Goal: Information Seeking & Learning: Check status

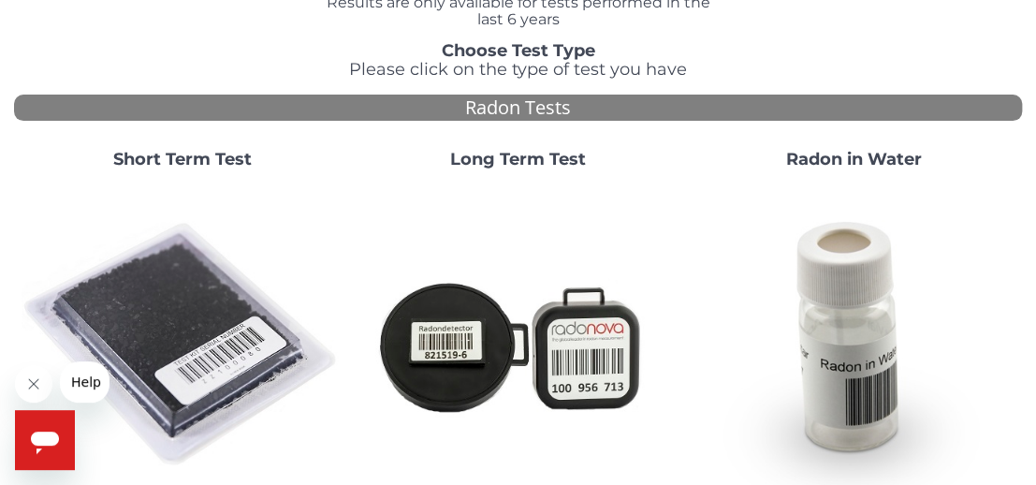
scroll to position [123, 0]
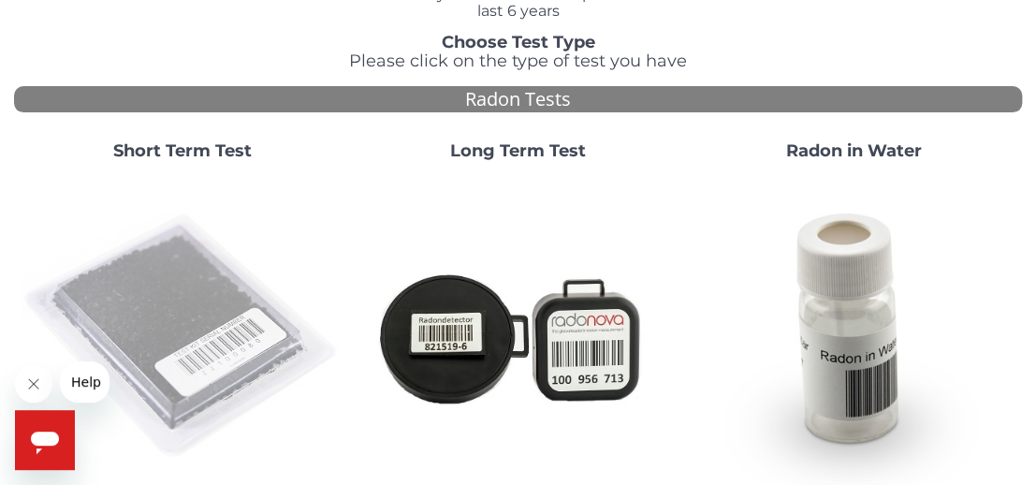
click at [191, 332] on img at bounding box center [182, 336] width 321 height 321
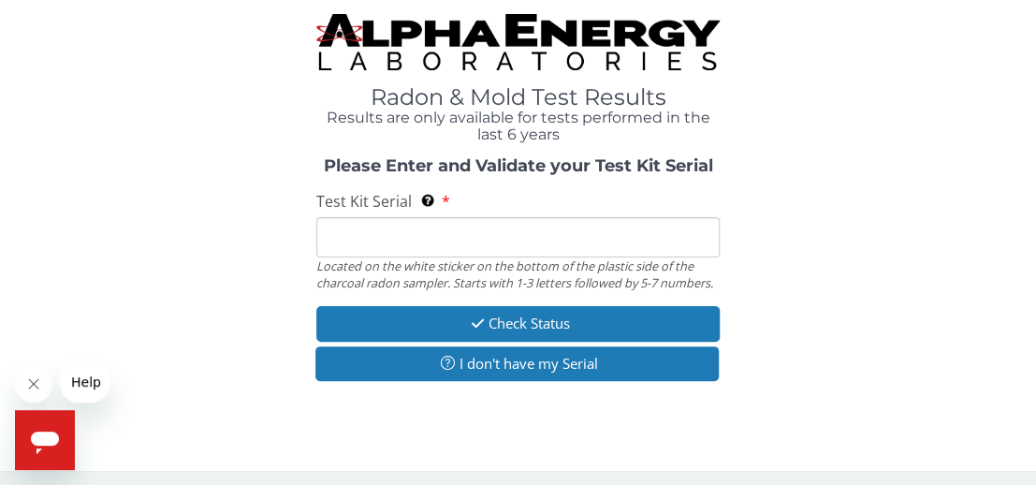
click at [352, 244] on input "Test Kit Serial Located on the white sticker on the bottom of the plastic side …" at bounding box center [517, 237] width 403 height 40
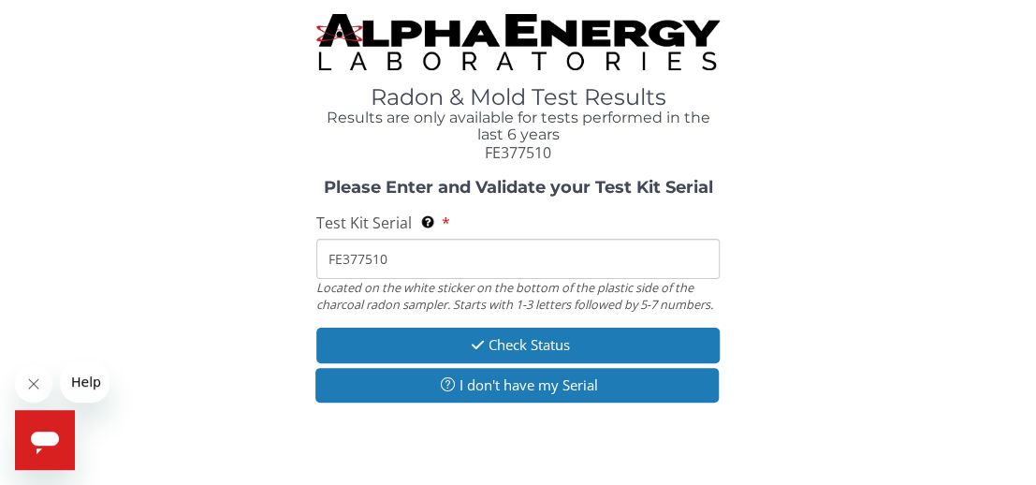
type input "FE377510"
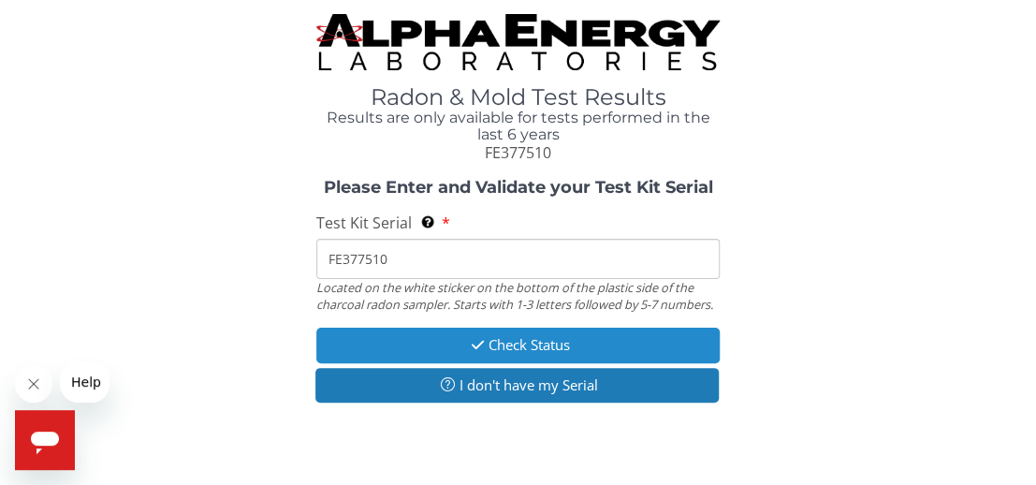
click at [614, 355] on button "Check Status" at bounding box center [517, 344] width 403 height 35
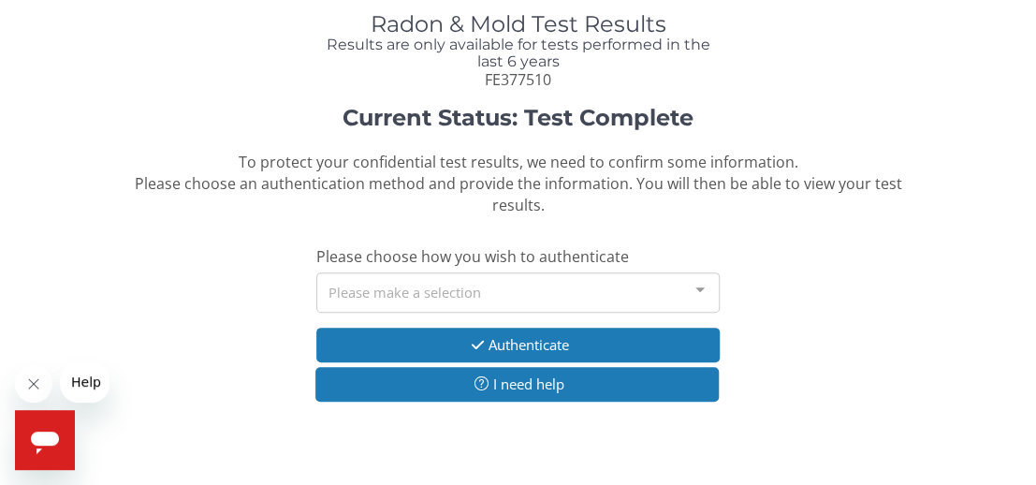
scroll to position [86, 0]
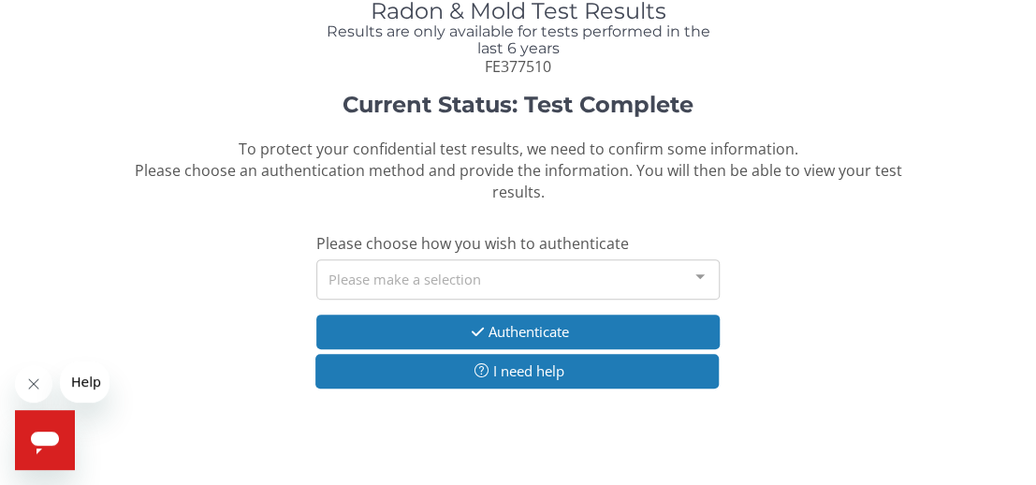
click at [697, 275] on div at bounding box center [699, 278] width 37 height 36
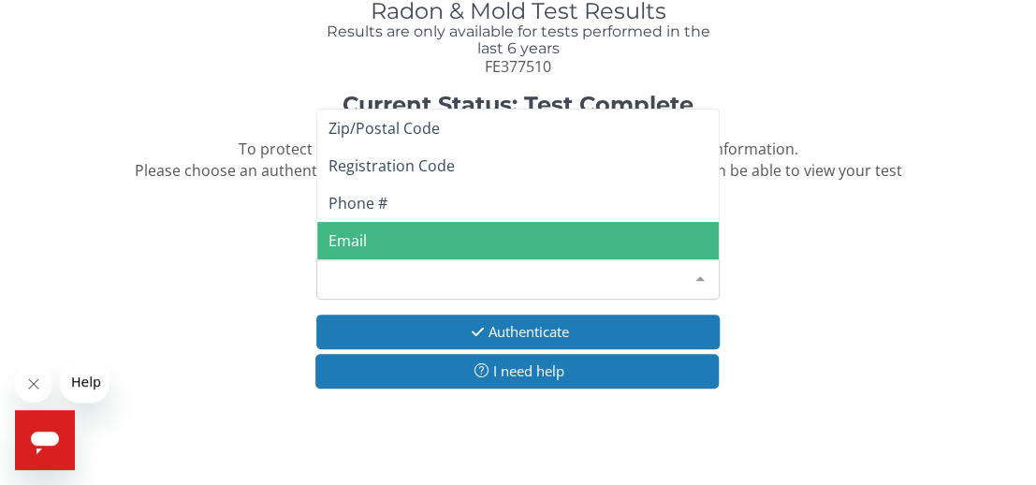
click at [974, 413] on div "Radon & Mold Test Results Results are only available for tests performed in the…" at bounding box center [518, 196] width 1008 height 536
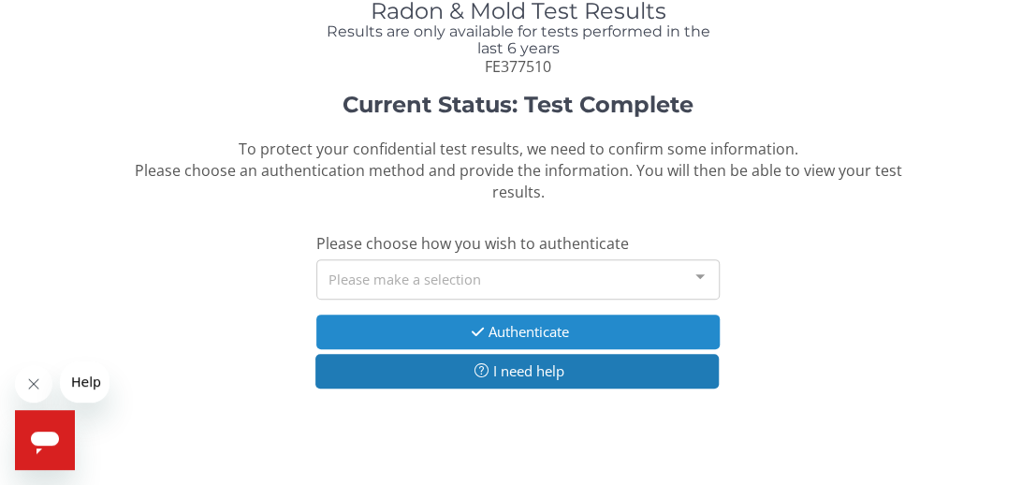
click at [632, 324] on button "Authenticate" at bounding box center [517, 331] width 403 height 35
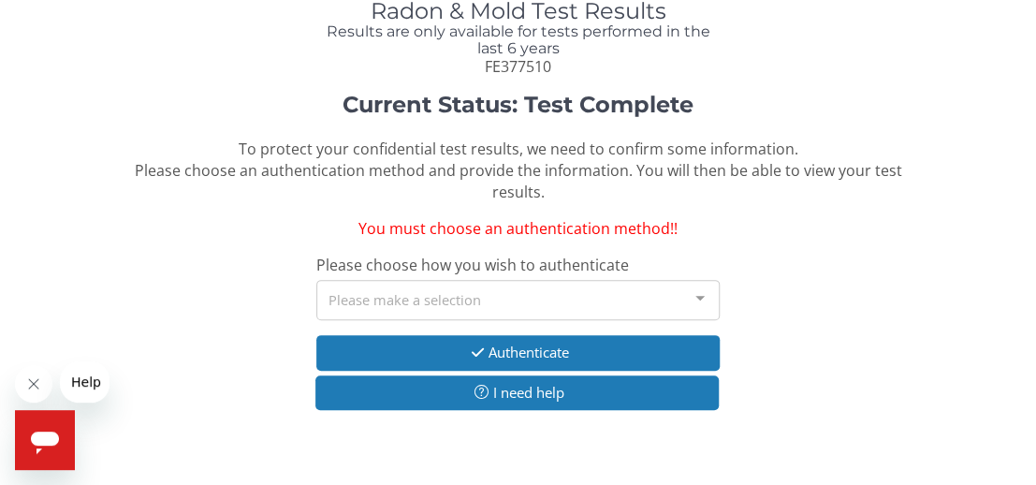
click at [693, 290] on div at bounding box center [699, 299] width 37 height 36
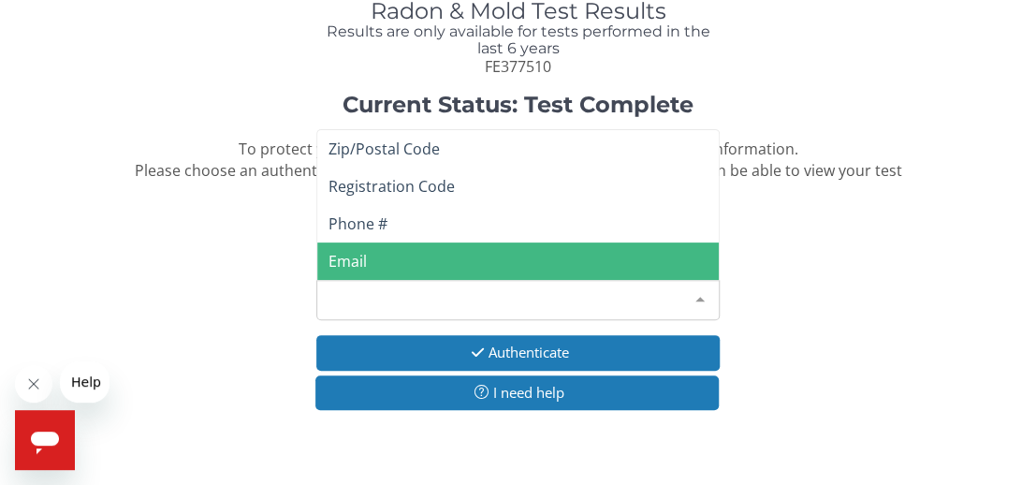
click at [370, 263] on span "Email" at bounding box center [517, 260] width 401 height 37
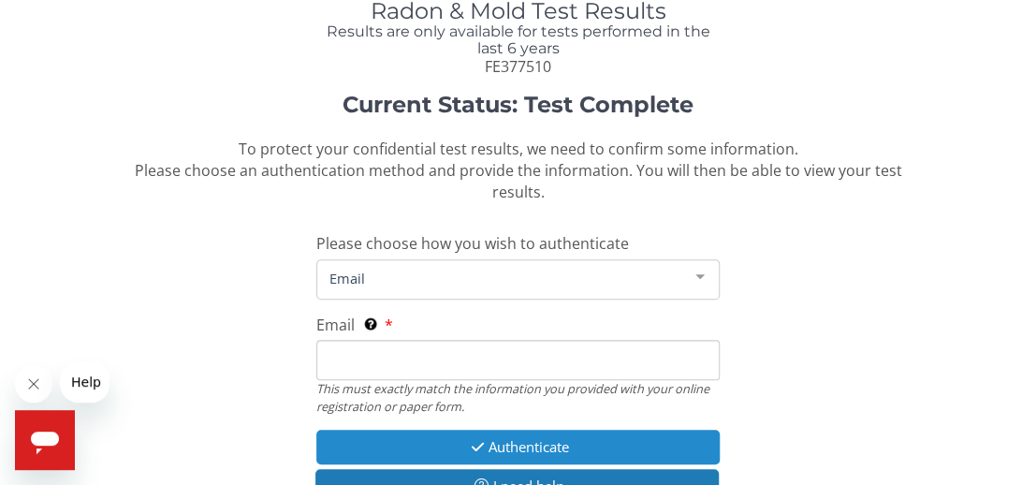
click at [525, 454] on button "Authenticate" at bounding box center [517, 446] width 403 height 35
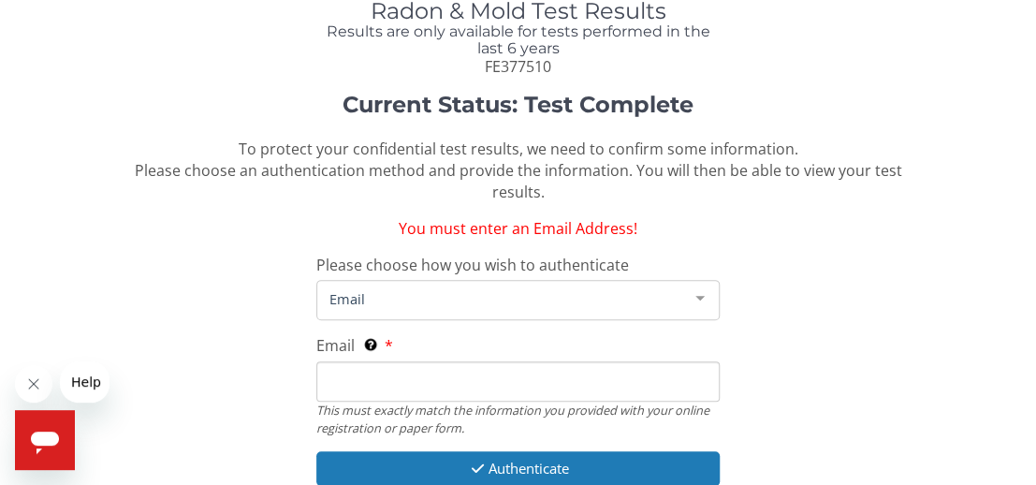
click at [316, 401] on nordpass-icon at bounding box center [316, 401] width 0 height 0
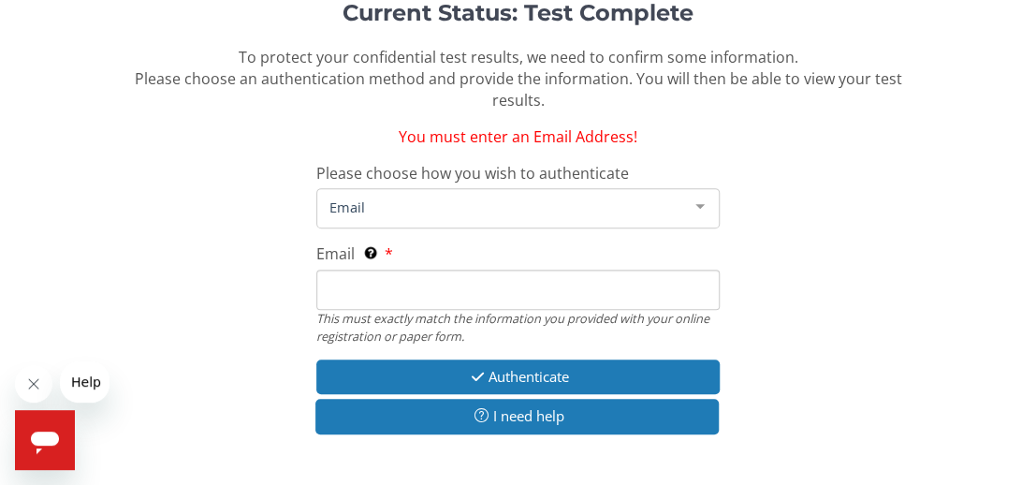
scroll to position [195, 0]
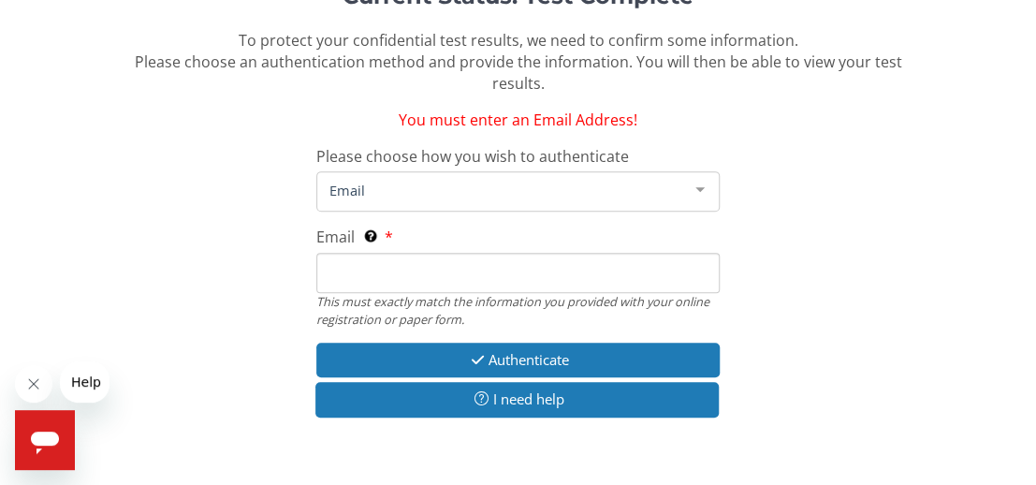
click at [800, 346] on div "Current Status: Test Complete To protect your confidential test results, we nee…" at bounding box center [518, 210] width 1008 height 453
click at [421, 197] on span "Email" at bounding box center [503, 190] width 356 height 21
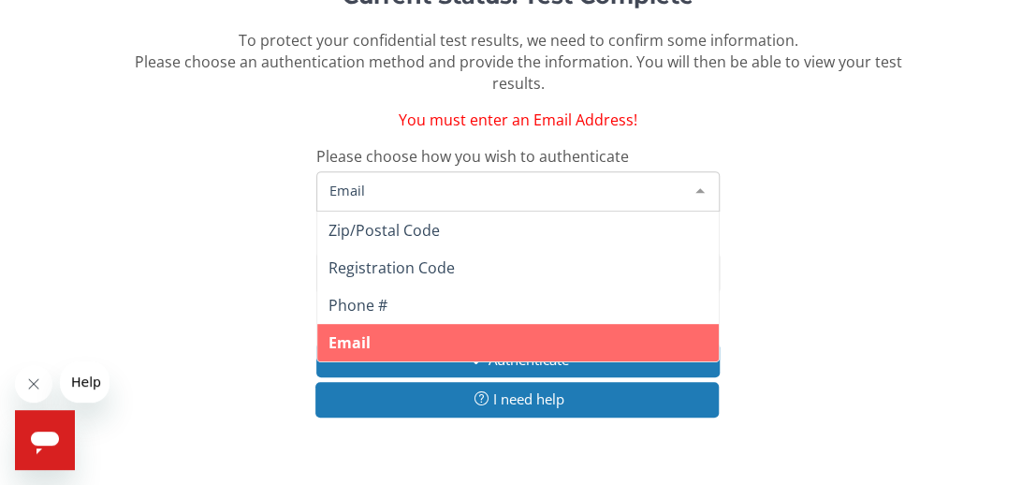
click at [418, 183] on span "Email" at bounding box center [503, 190] width 356 height 21
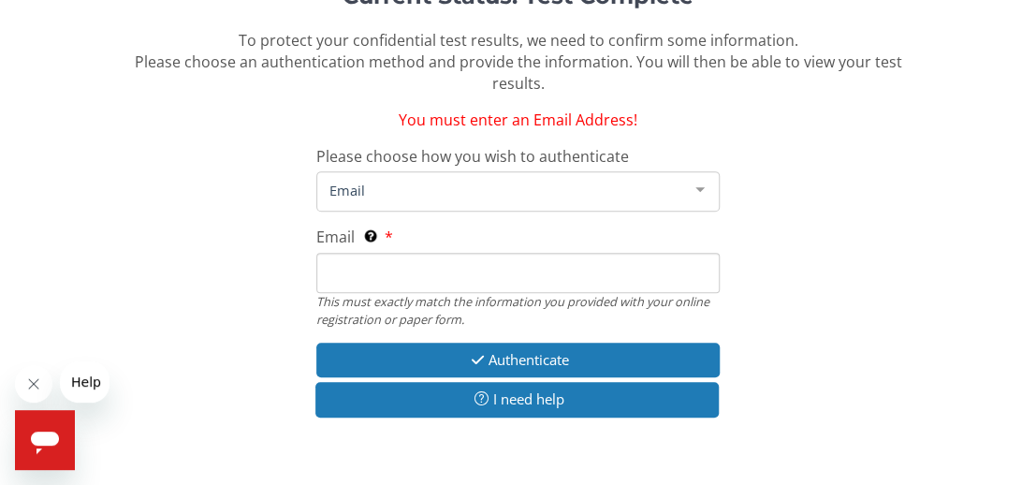
click at [405, 195] on span "Email" at bounding box center [503, 190] width 356 height 21
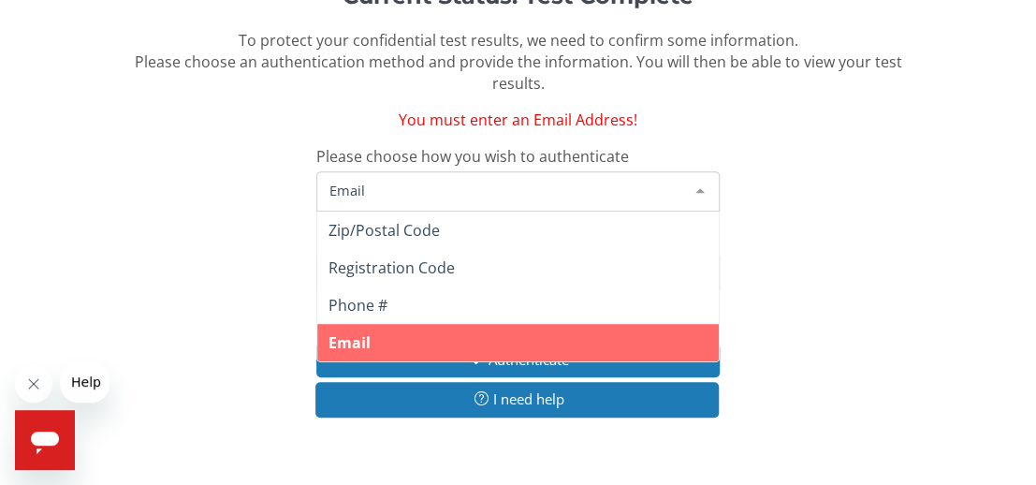
click at [395, 199] on span "Email" at bounding box center [503, 190] width 356 height 21
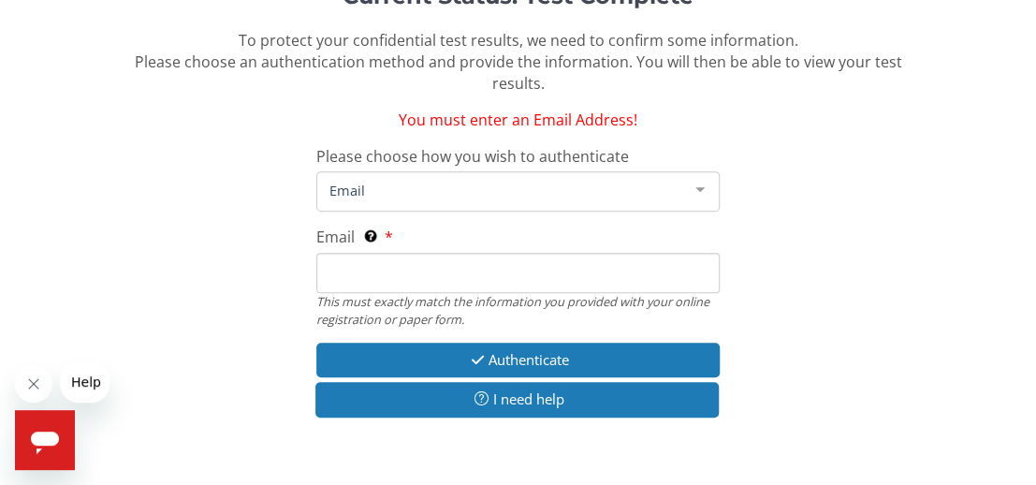
click at [487, 197] on span "Email" at bounding box center [503, 190] width 356 height 21
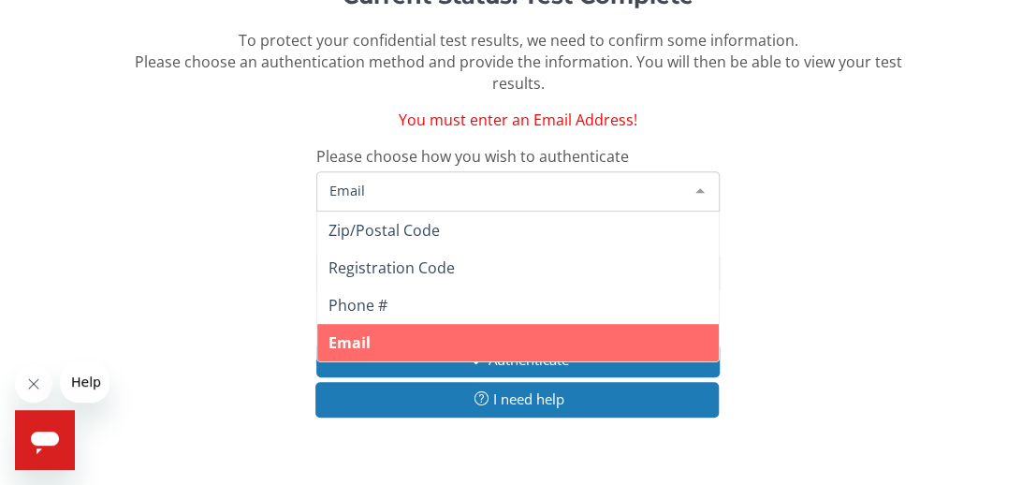
click at [499, 191] on span "Email" at bounding box center [503, 190] width 356 height 21
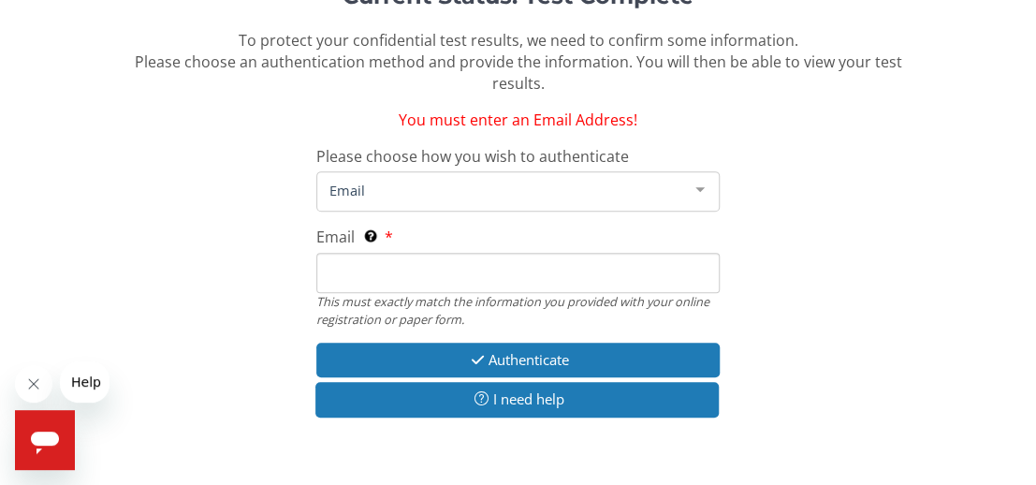
click at [430, 191] on span "Email" at bounding box center [503, 190] width 356 height 21
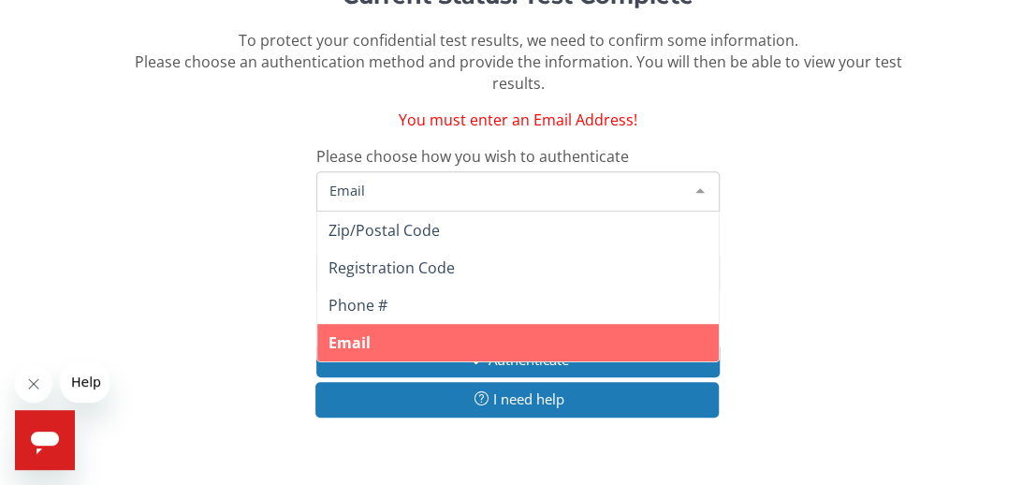
click at [432, 360] on span "Email" at bounding box center [517, 342] width 401 height 37
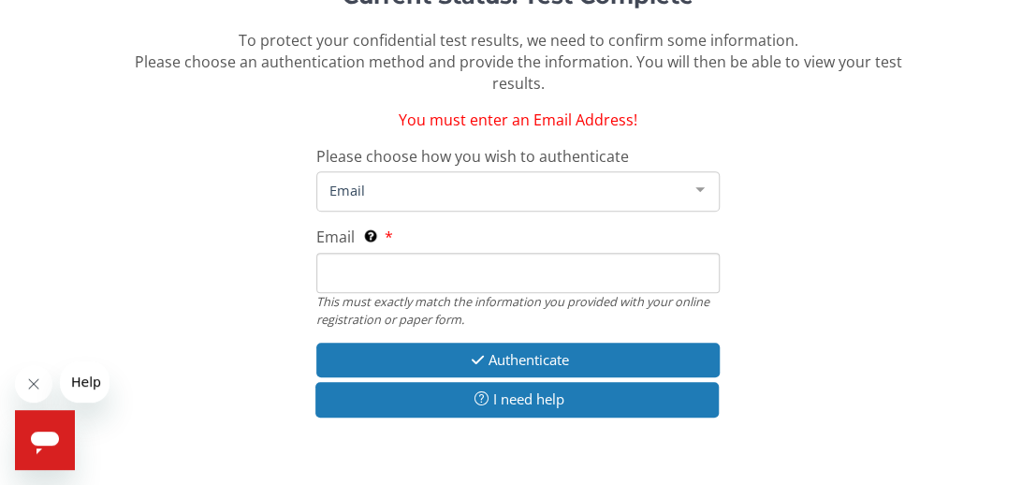
click at [458, 198] on span "Email" at bounding box center [503, 190] width 356 height 21
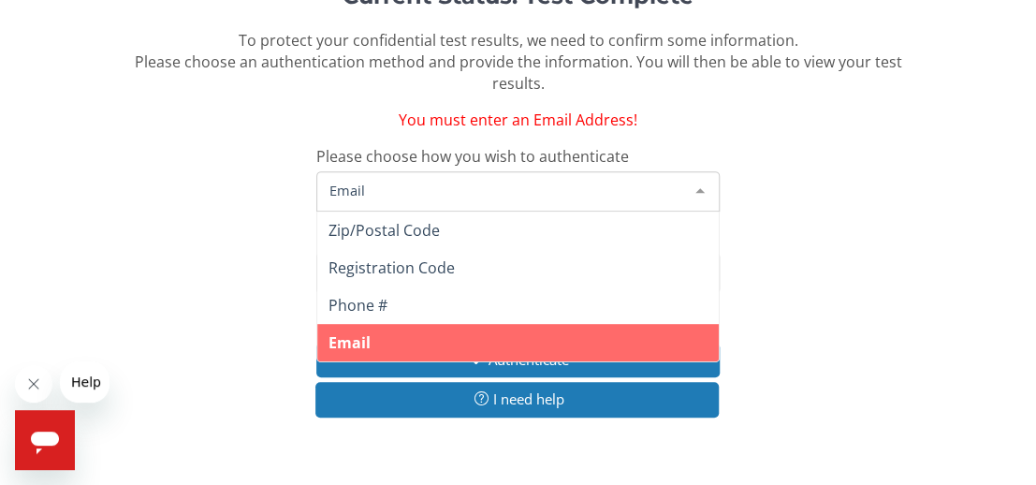
click at [384, 180] on span "Email" at bounding box center [503, 190] width 356 height 21
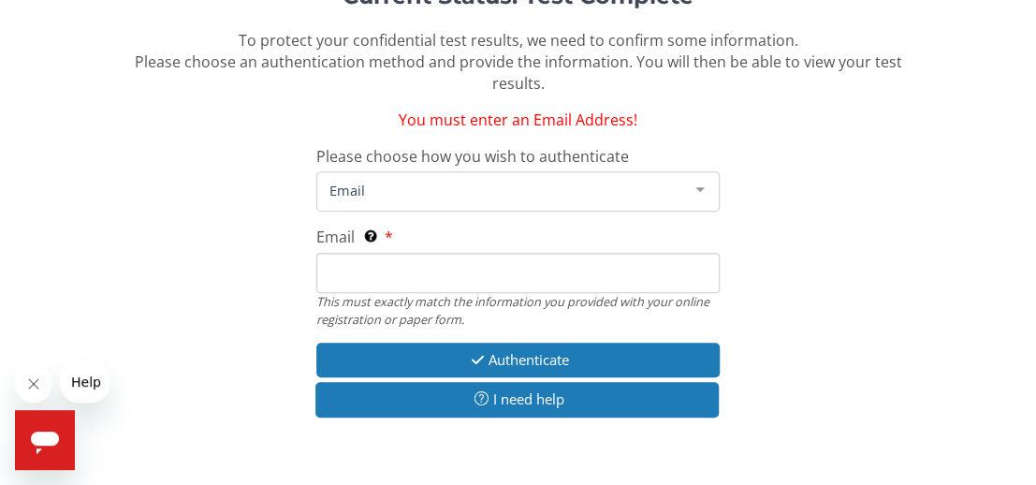
click at [469, 268] on input "Email This must exactly match the information you provided with your online reg…" at bounding box center [517, 273] width 403 height 40
type input "[EMAIL_ADDRESS][DOMAIN_NAME]"
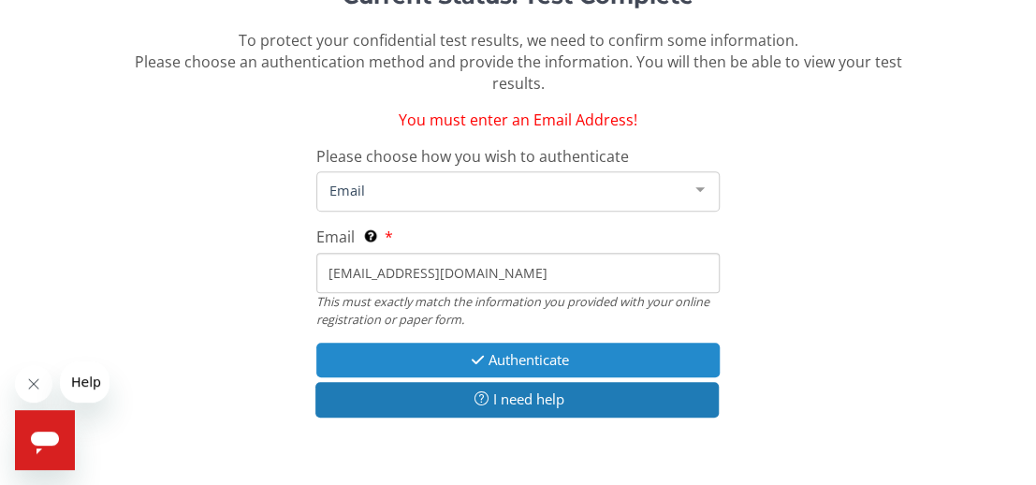
click at [677, 360] on button "Authenticate" at bounding box center [517, 359] width 403 height 35
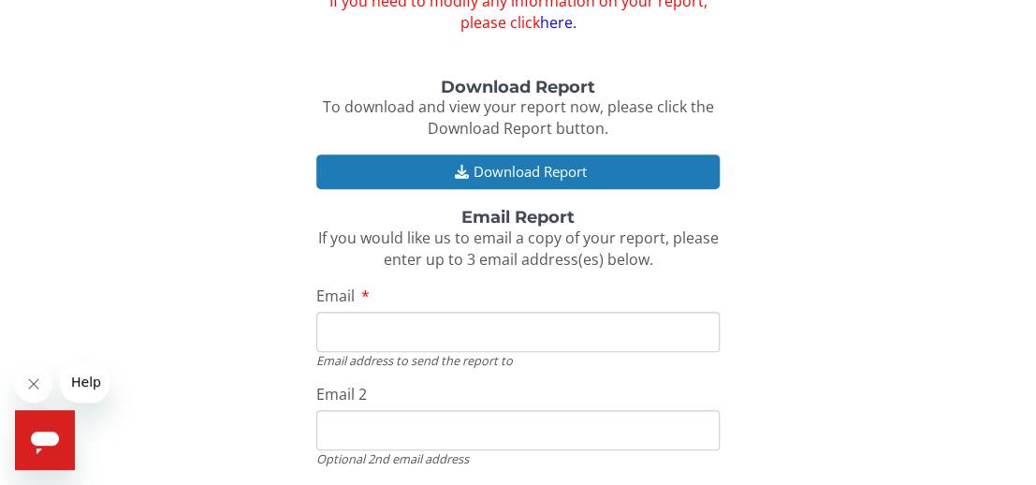
scroll to position [258, 0]
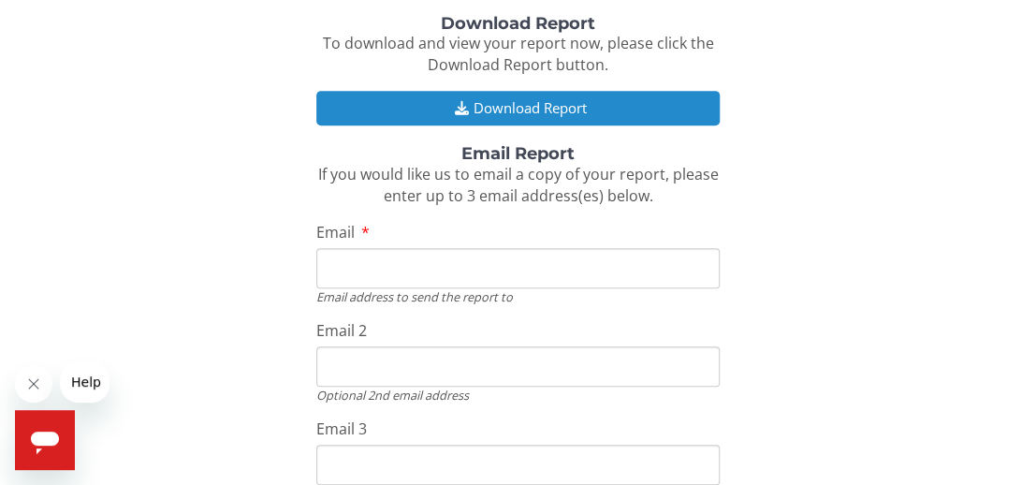
click at [676, 100] on button "Download Report" at bounding box center [517, 108] width 403 height 35
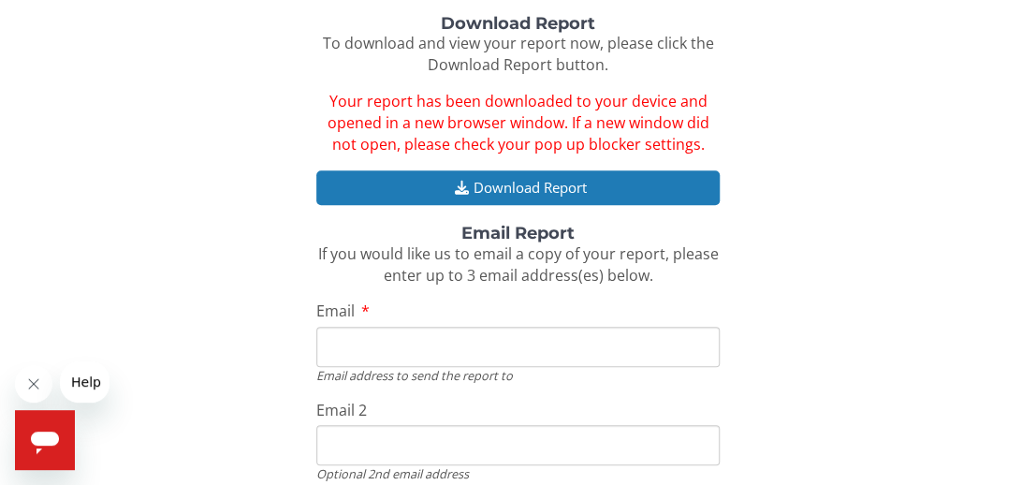
click at [1025, 235] on div "Radon & Mold Test Results Results are only available for tests performed in the…" at bounding box center [518, 224] width 1036 height 964
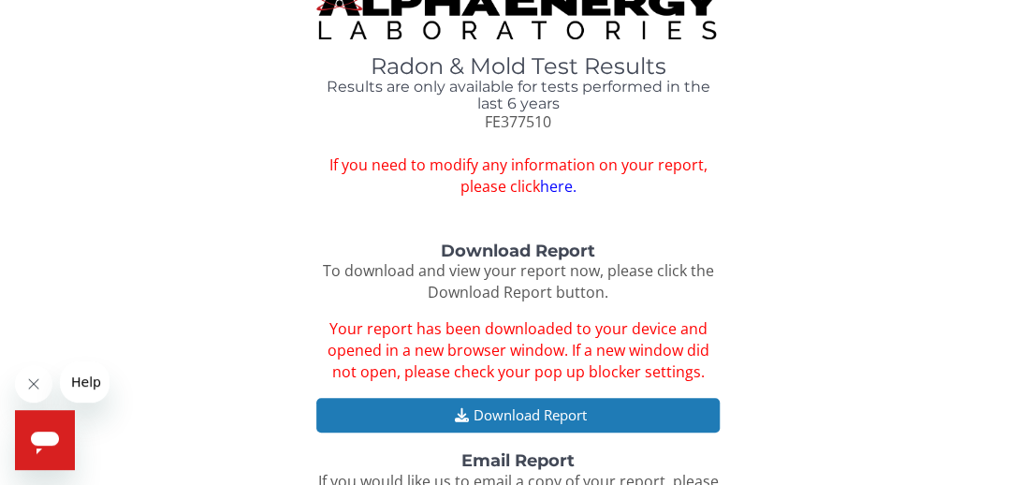
scroll to position [0, 0]
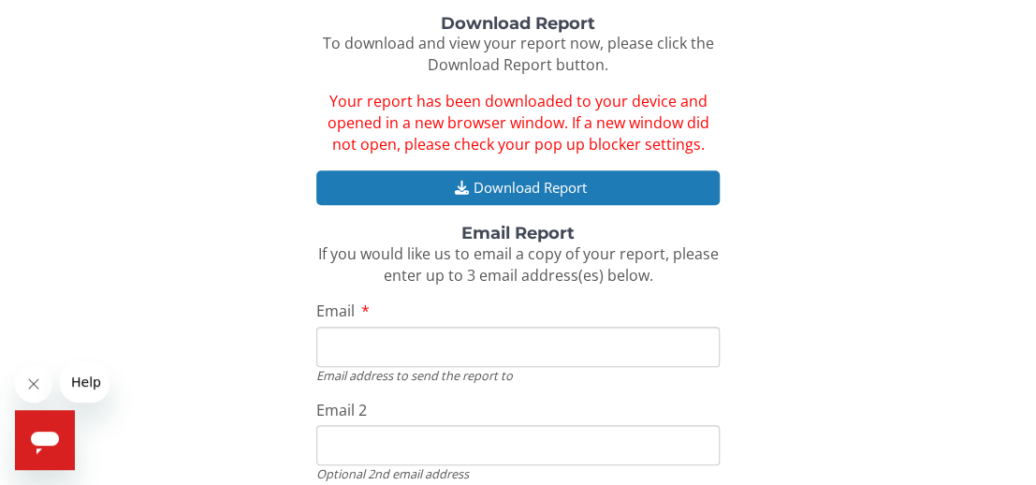
scroll to position [497, 0]
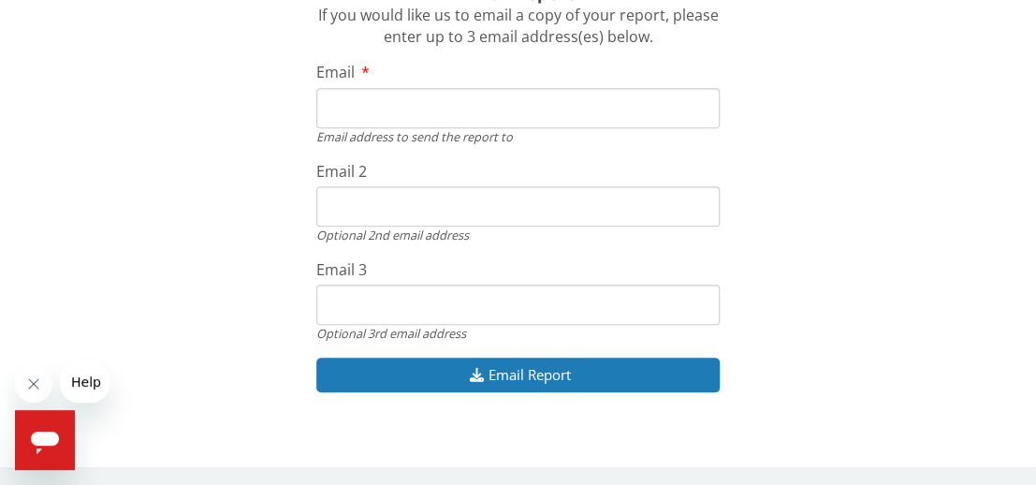
click at [796, 357] on div "Download Report To download and view your report now, please click the Download…" at bounding box center [518, 94] width 1008 height 636
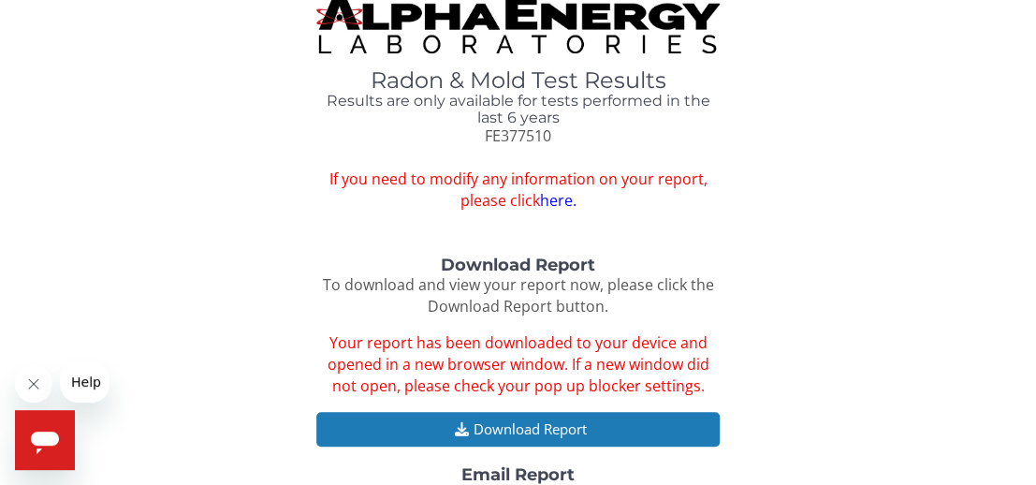
scroll to position [0, 0]
